Goal: Task Accomplishment & Management: Use online tool/utility

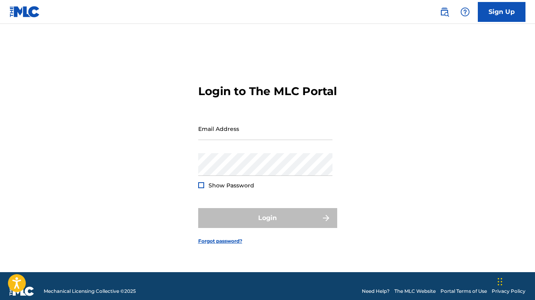
click at [200, 188] on div at bounding box center [201, 185] width 6 height 6
click at [238, 134] on input "Email Address" at bounding box center [265, 128] width 134 height 23
type input "[EMAIL_ADDRESS][DOMAIN_NAME]"
click at [462, 192] on div "Login to The MLC Portal Email Address [EMAIL_ADDRESS][DOMAIN_NAME] Password Sho…" at bounding box center [267, 158] width 535 height 228
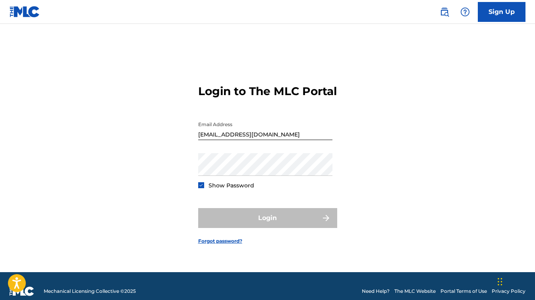
click at [462, 192] on div "Login to The MLC Portal Email Address [EMAIL_ADDRESS][DOMAIN_NAME] Password Sho…" at bounding box center [267, 158] width 535 height 228
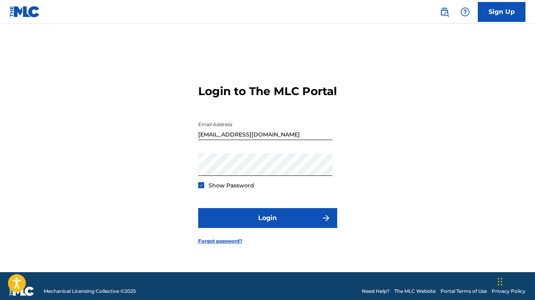
click at [388, 174] on div "Login to The MLC Portal Email Address [EMAIL_ADDRESS][DOMAIN_NAME] Password Sho…" at bounding box center [267, 158] width 535 height 228
click at [413, 233] on div "Login to The MLC Portal Email Address [EMAIL_ADDRESS][DOMAIN_NAME] Password Sho…" at bounding box center [267, 158] width 535 height 228
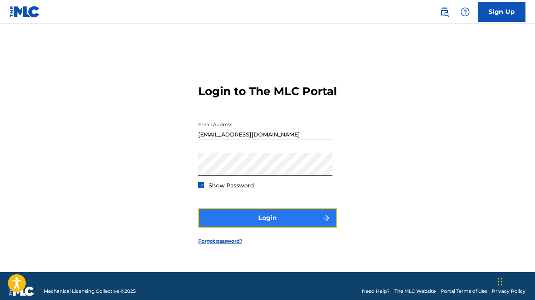
click at [273, 228] on button "Login" at bounding box center [267, 218] width 139 height 20
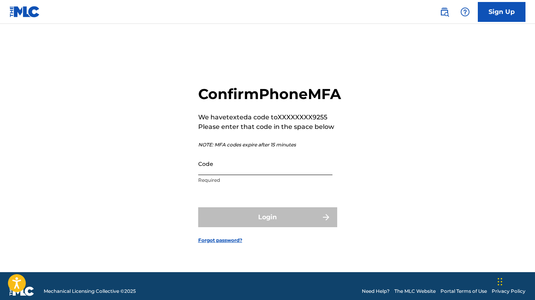
click at [234, 171] on input "Code" at bounding box center [265, 163] width 134 height 23
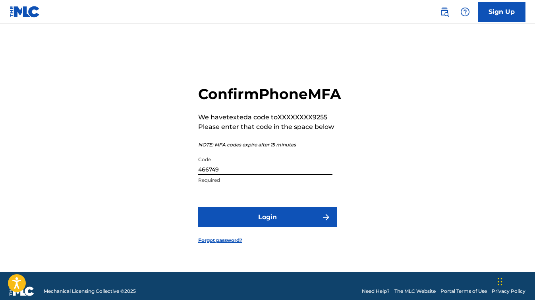
type input "466749"
click at [421, 184] on div "Confirm Phone MFA We have texted a code to XXXXXXXX9255 Please enter that code …" at bounding box center [267, 158] width 535 height 228
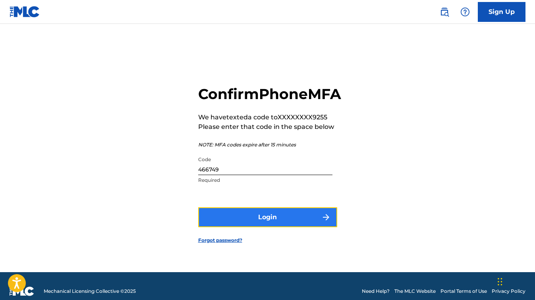
click at [258, 227] on button "Login" at bounding box center [267, 217] width 139 height 20
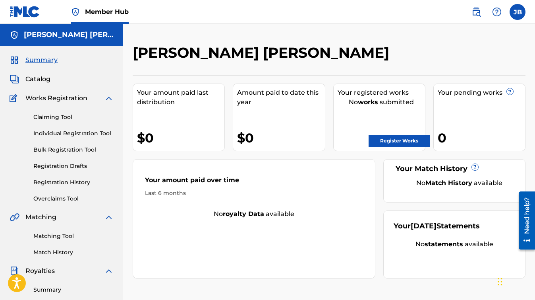
click at [46, 60] on span "Summary" at bounding box center [41, 60] width 32 height 10
click at [104, 96] on img at bounding box center [109, 98] width 10 height 10
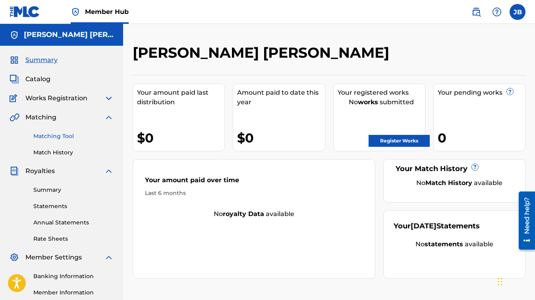
click at [59, 135] on link "Matching Tool" at bounding box center [73, 136] width 80 height 8
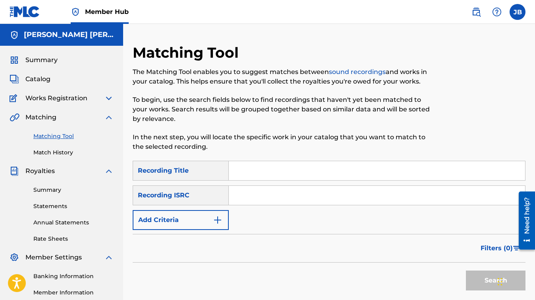
click at [110, 116] on img at bounding box center [109, 117] width 10 height 10
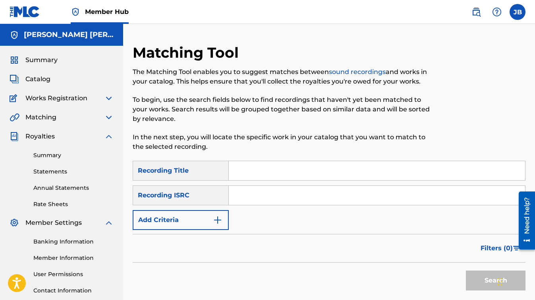
click at [108, 138] on img at bounding box center [109, 137] width 10 height 10
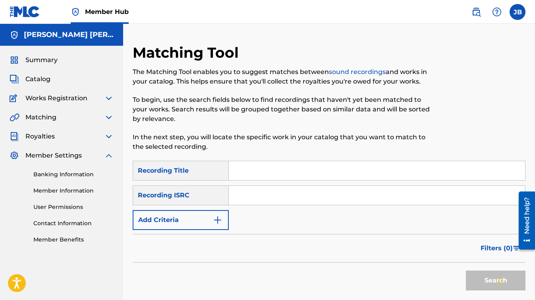
click at [108, 156] on img at bounding box center [109, 156] width 10 height 10
